Goal: Use online tool/utility: Utilize a website feature to perform a specific function

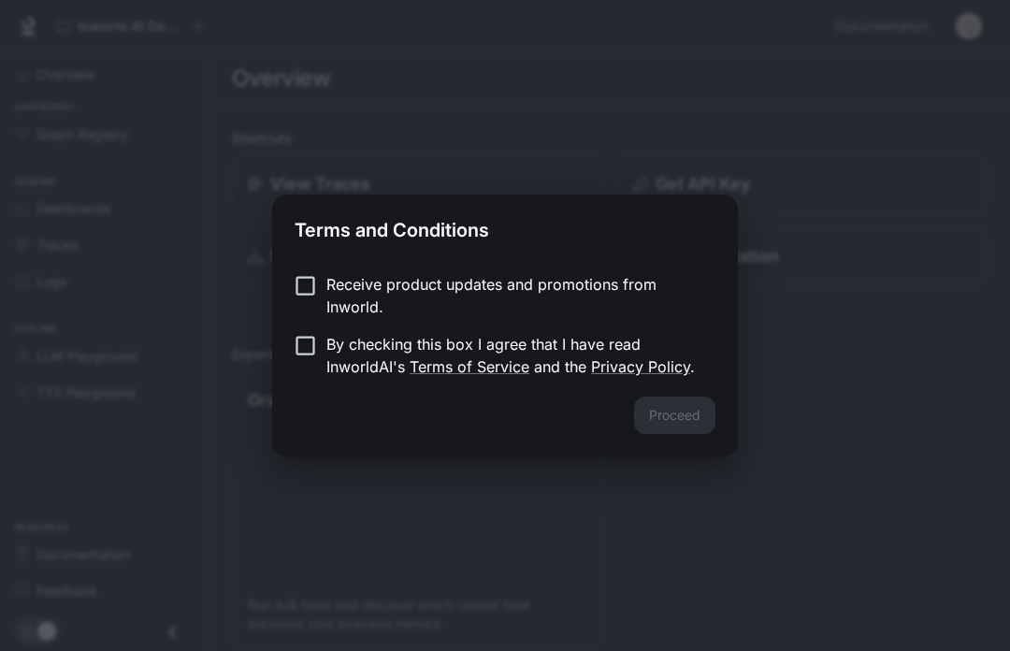
click at [285, 317] on label "Receive product updates and promotions from Inworld." at bounding box center [492, 295] width 416 height 45
click at [711, 422] on button "Proceed" at bounding box center [674, 415] width 81 height 37
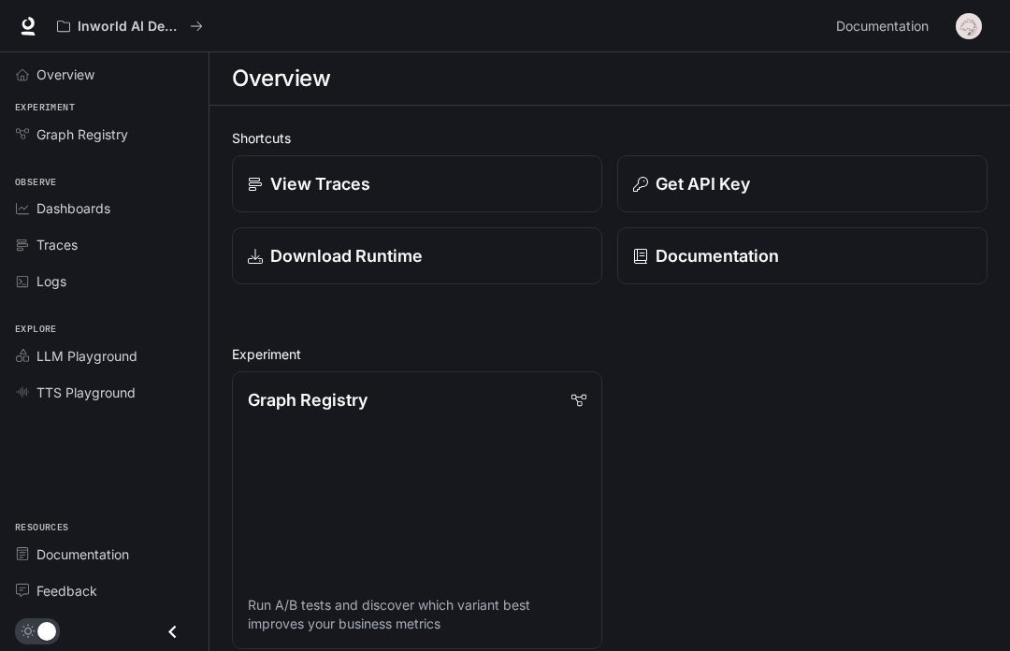
click at [547, 265] on div "Download Runtime" at bounding box center [417, 255] width 339 height 25
click at [31, 76] on span "Overview" at bounding box center [26, 74] width 21 height 13
click at [63, 77] on span "Overview" at bounding box center [66, 75] width 60 height 20
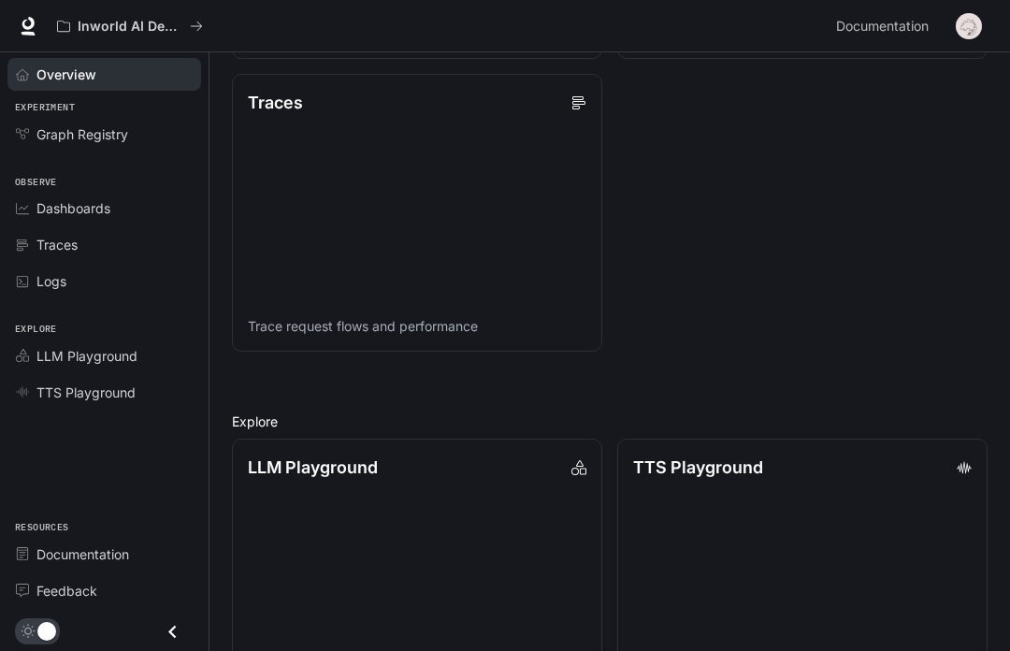
scroll to position [979, 0]
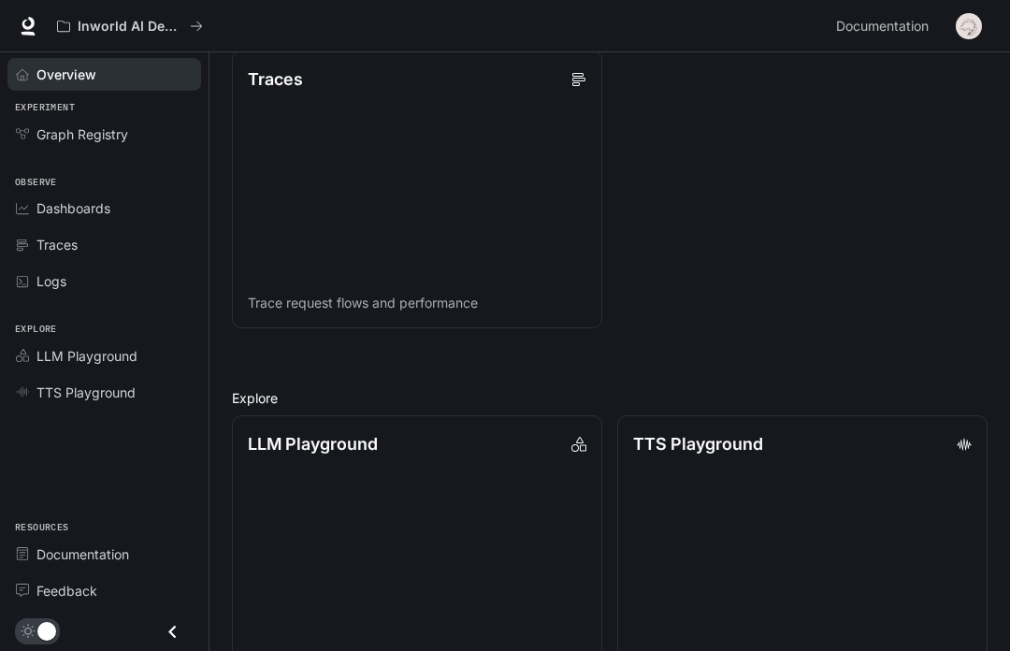
click at [282, 452] on p "LLM Playground" at bounding box center [313, 443] width 130 height 25
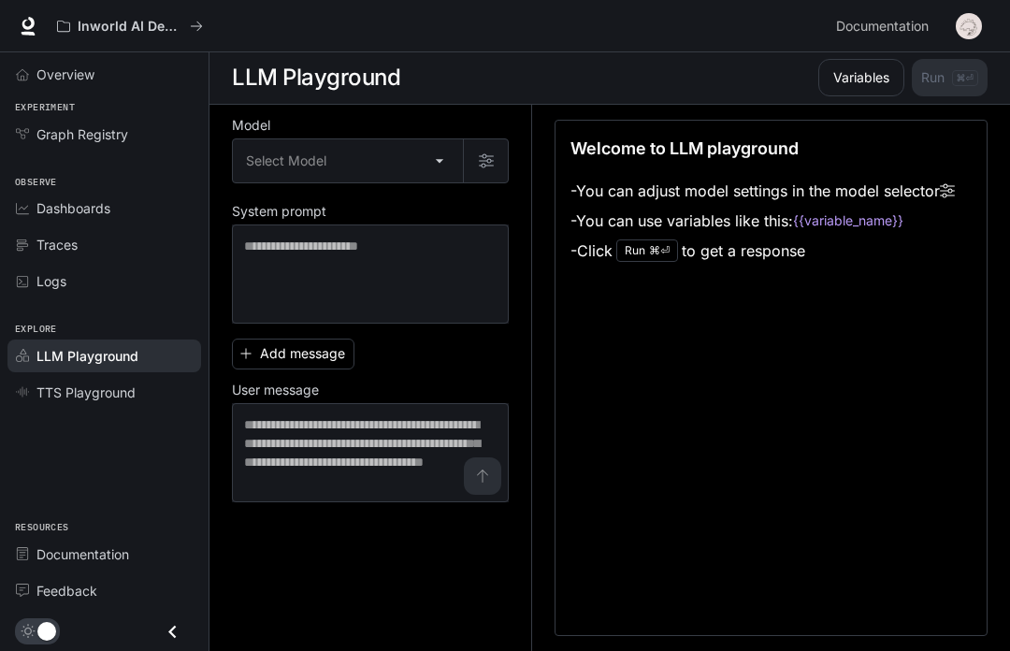
scroll to position [1, 0]
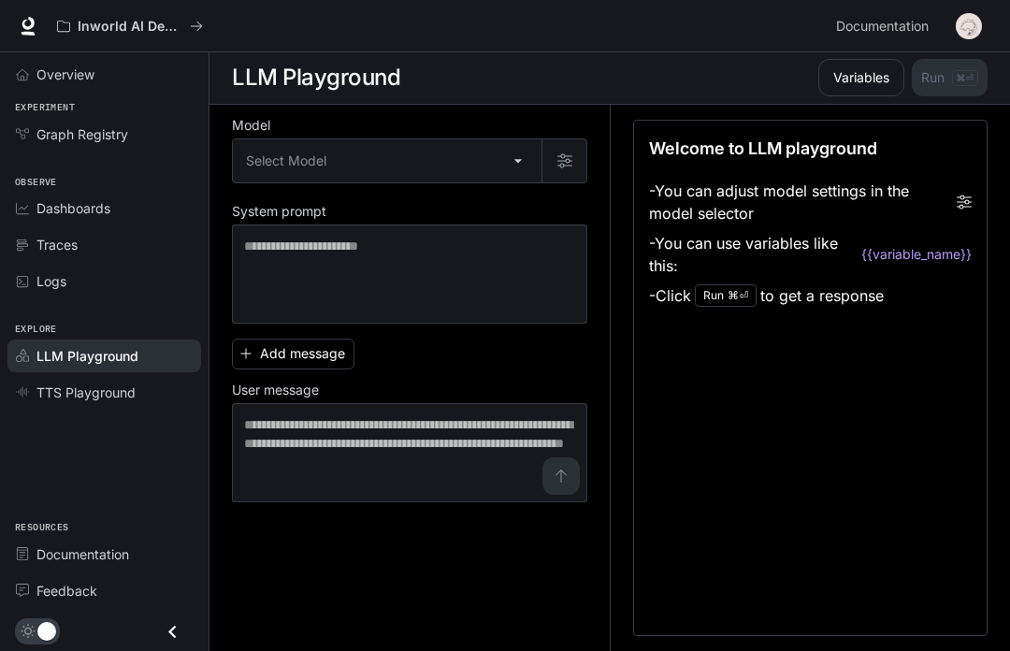
click at [281, 163] on body "Skip to main content Inworld AI Demos Documentation Documentation Portal Overvi…" at bounding box center [505, 325] width 1010 height 652
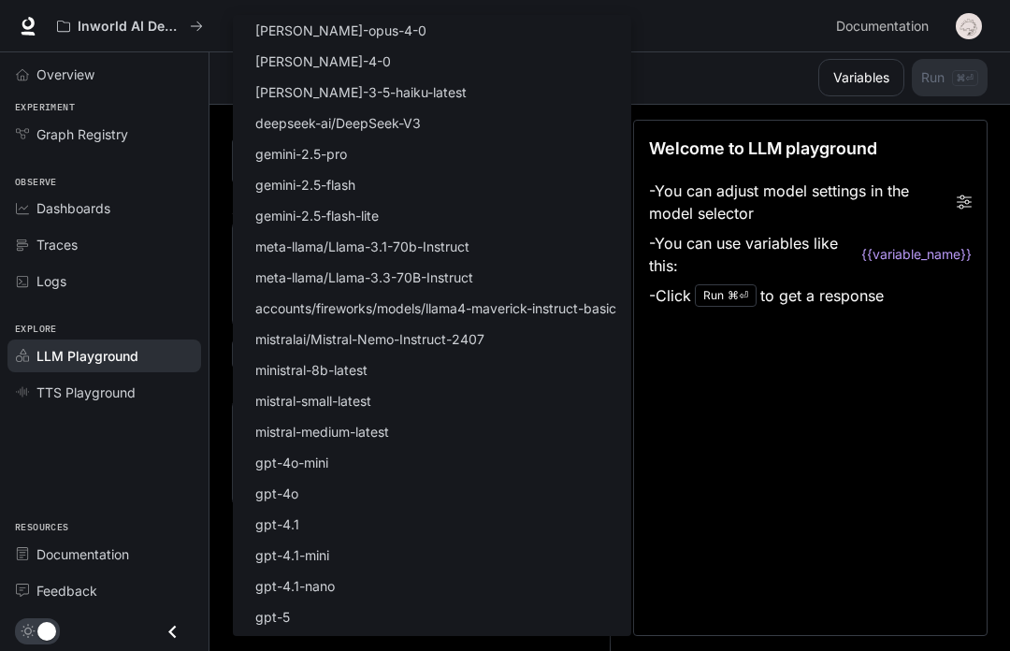
type input "**********"
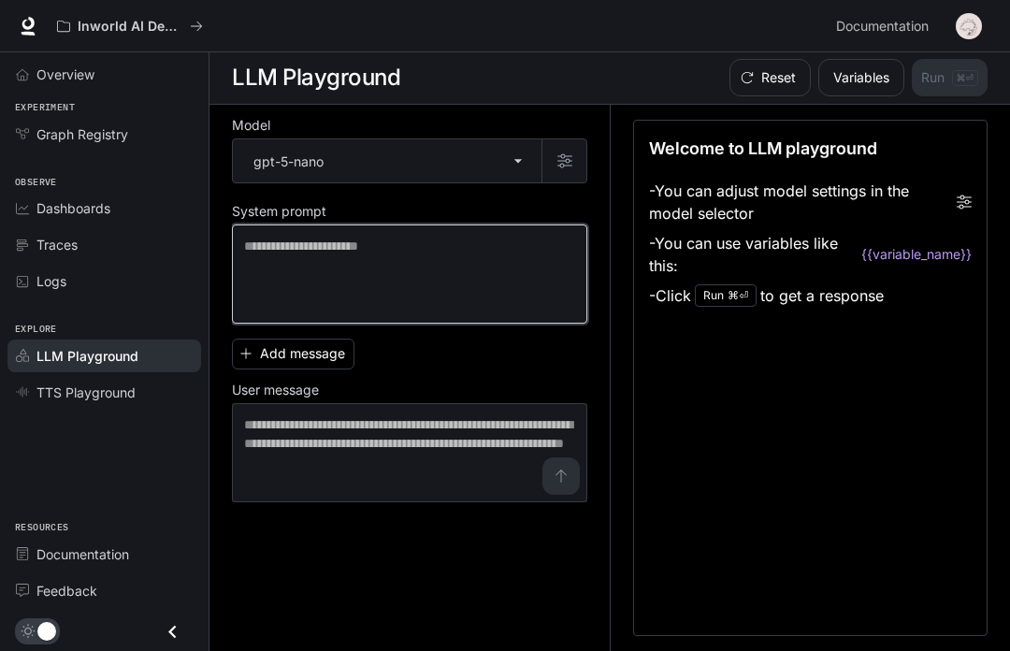
click at [263, 290] on textarea at bounding box center [409, 274] width 331 height 75
type textarea "**********"
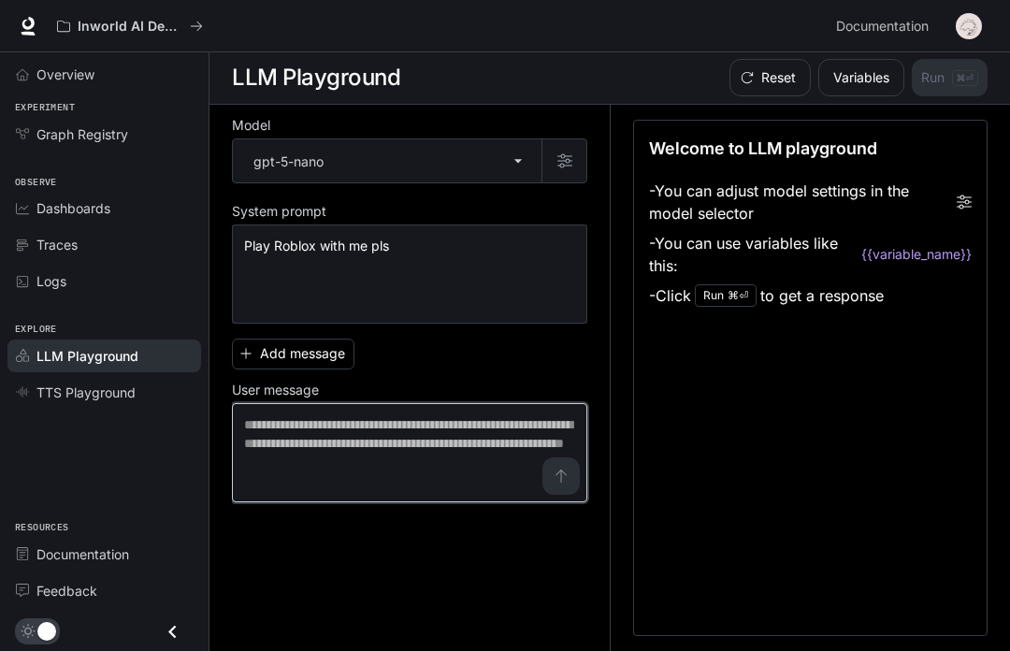
click at [261, 454] on textarea at bounding box center [409, 452] width 331 height 75
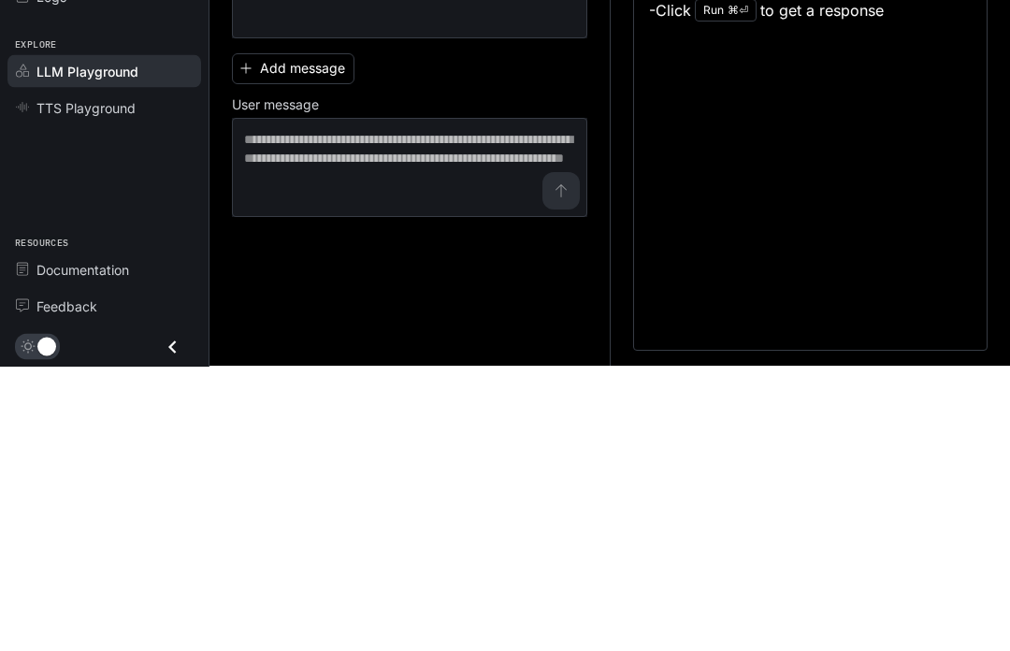
click at [256, 274] on div "**********" at bounding box center [421, 378] width 378 height 546
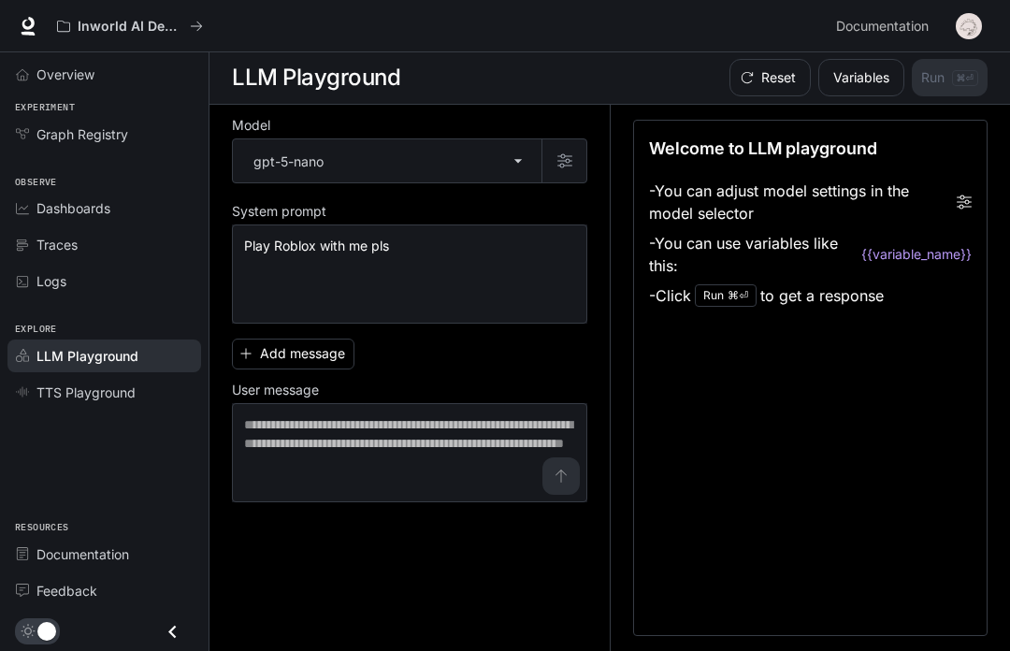
click at [276, 380] on div "Add message User message * ​" at bounding box center [410, 416] width 356 height 171
click at [260, 356] on button "Add message" at bounding box center [293, 354] width 123 height 31
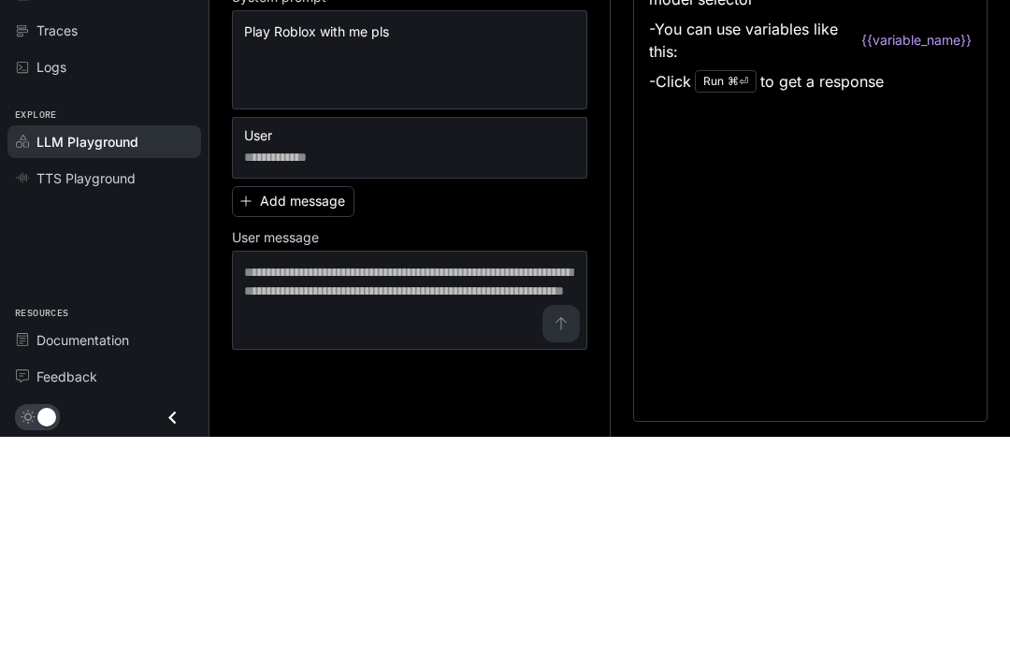
click at [258, 400] on button "Add message" at bounding box center [293, 415] width 123 height 31
